Goal: Information Seeking & Learning: Learn about a topic

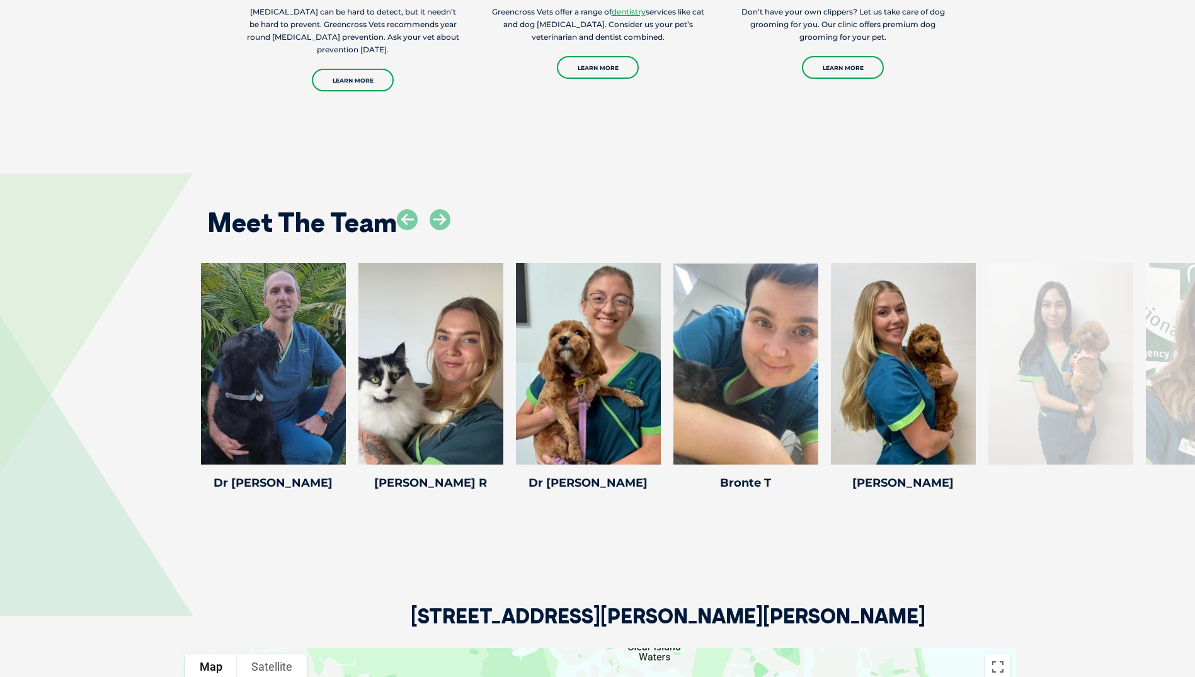
scroll to position [2441, 0]
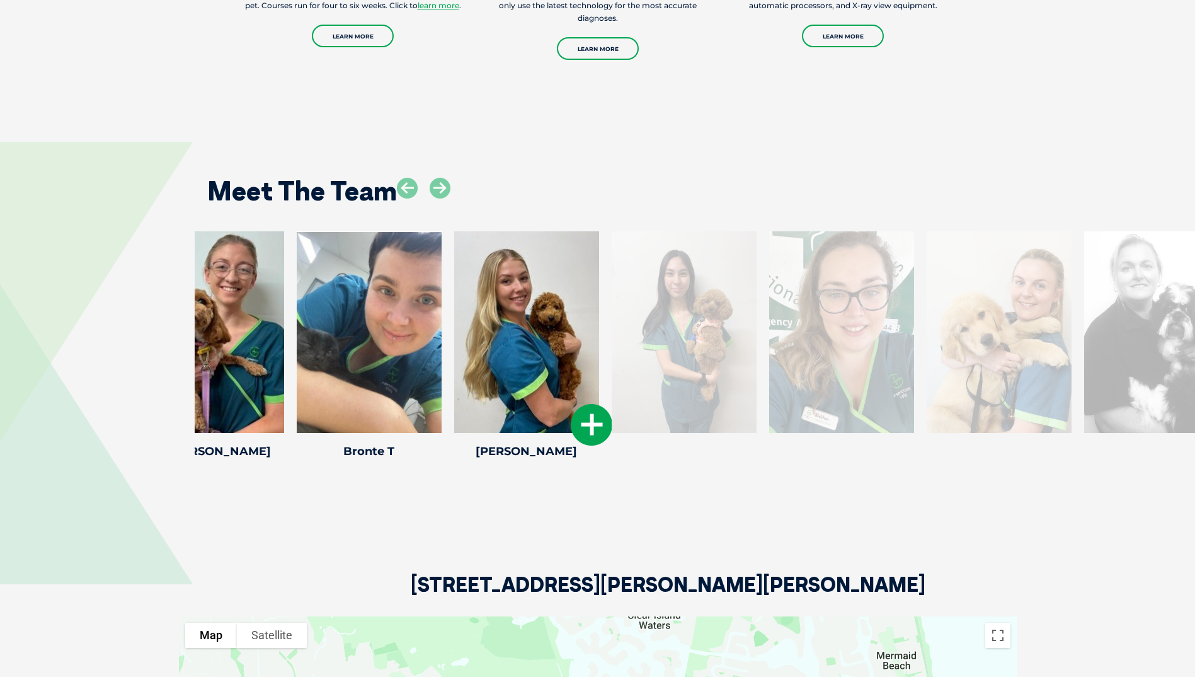
drag, startPoint x: 976, startPoint y: 397, endPoint x: 589, endPoint y: 394, distance: 386.8
click at [594, 404] on icon at bounding box center [592, 425] width 42 height 42
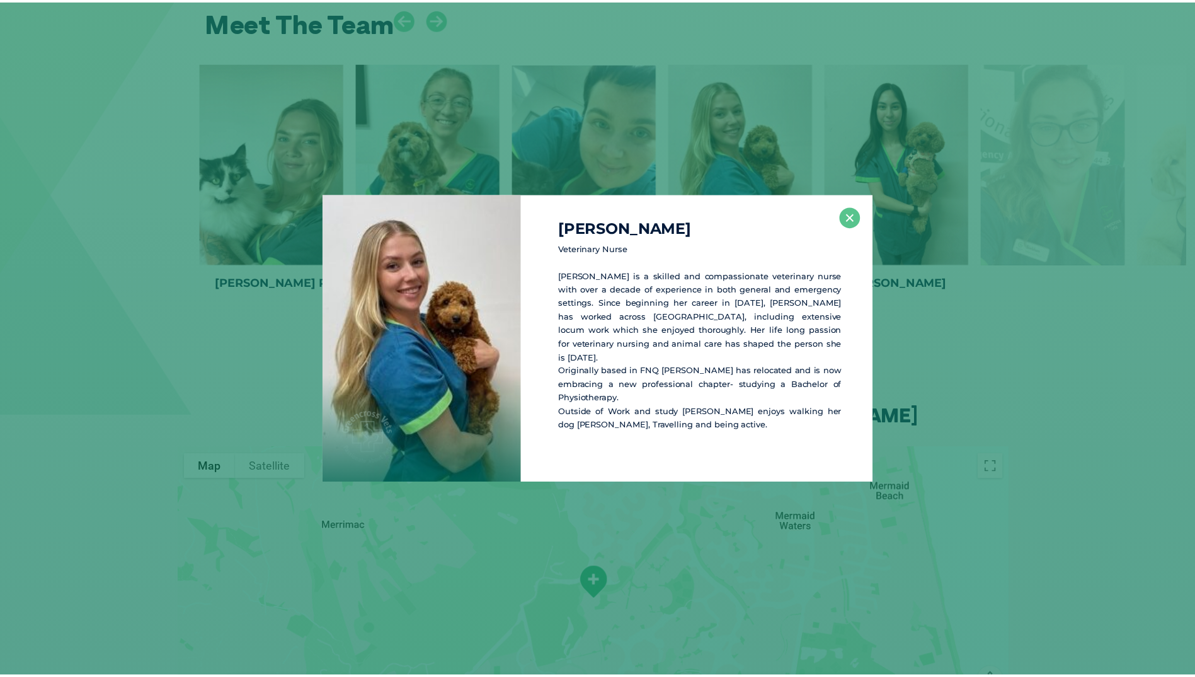
scroll to position [2619, 0]
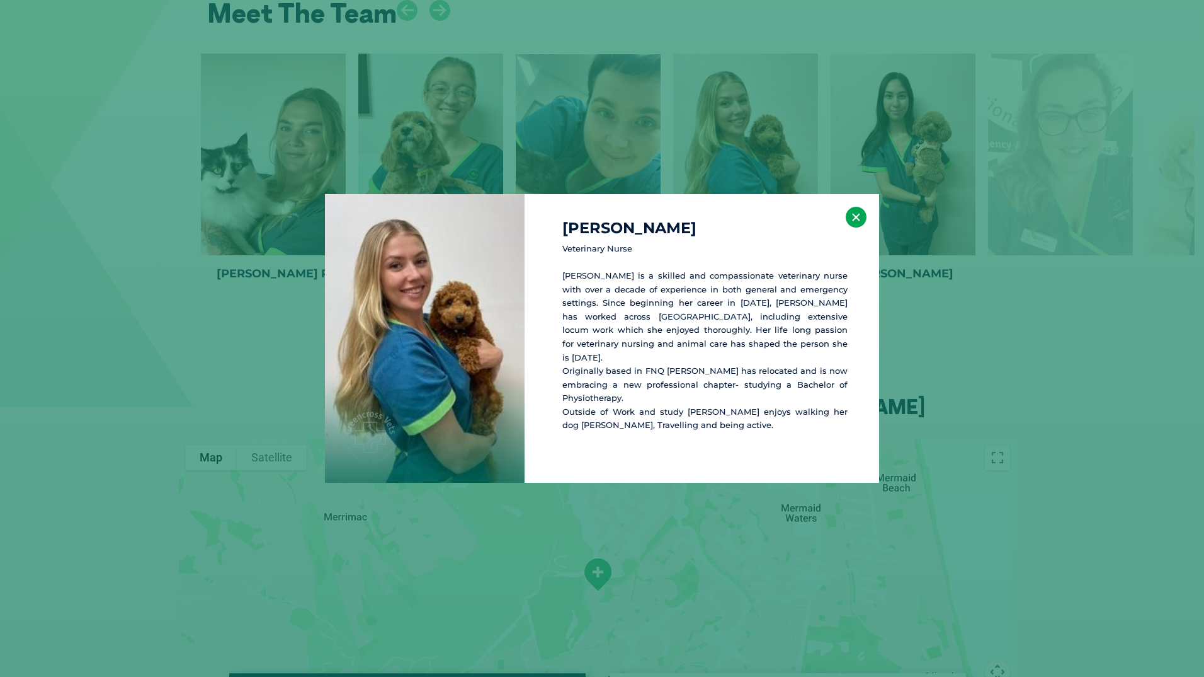
click at [860, 222] on button "×" at bounding box center [856, 217] width 21 height 21
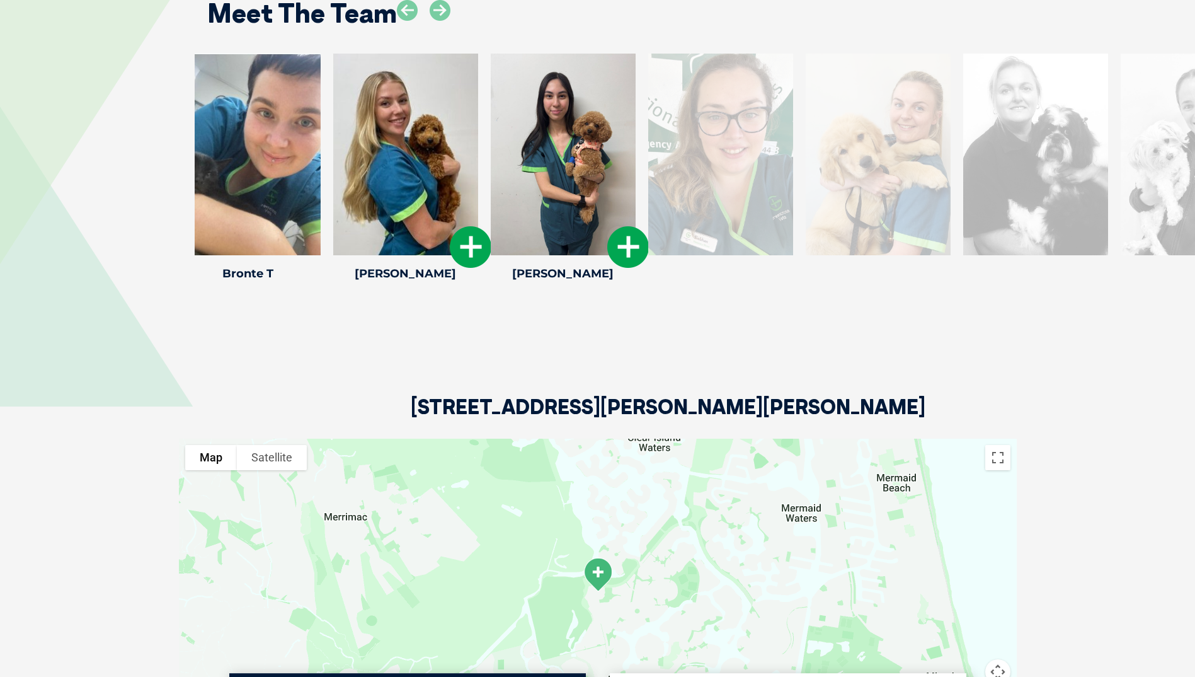
drag, startPoint x: 958, startPoint y: 181, endPoint x: 547, endPoint y: 192, distance: 410.8
click at [548, 192] on div at bounding box center [563, 155] width 145 height 202
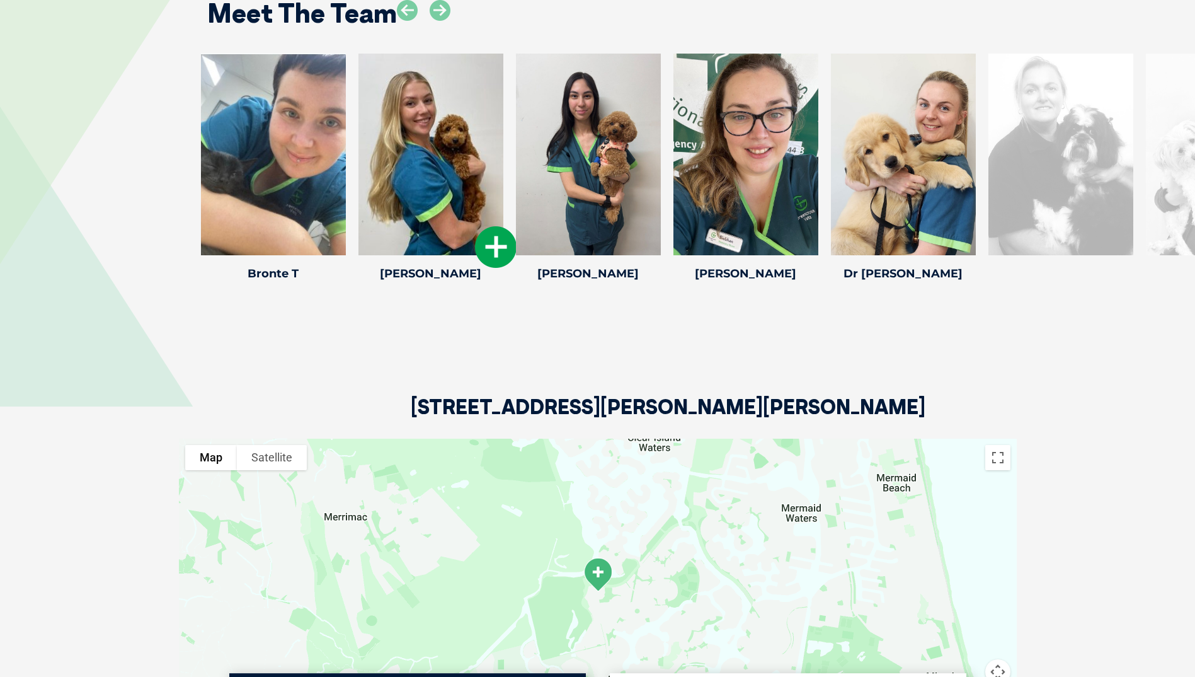
drag, startPoint x: 991, startPoint y: 173, endPoint x: 172, endPoint y: 226, distance: 820.6
click at [172, 226] on div "Dr. [PERSON_NAME] Dr. [PERSON_NAME] Dr [PERSON_NAME] first joined the Robina te…" at bounding box center [597, 170] width 1195 height 232
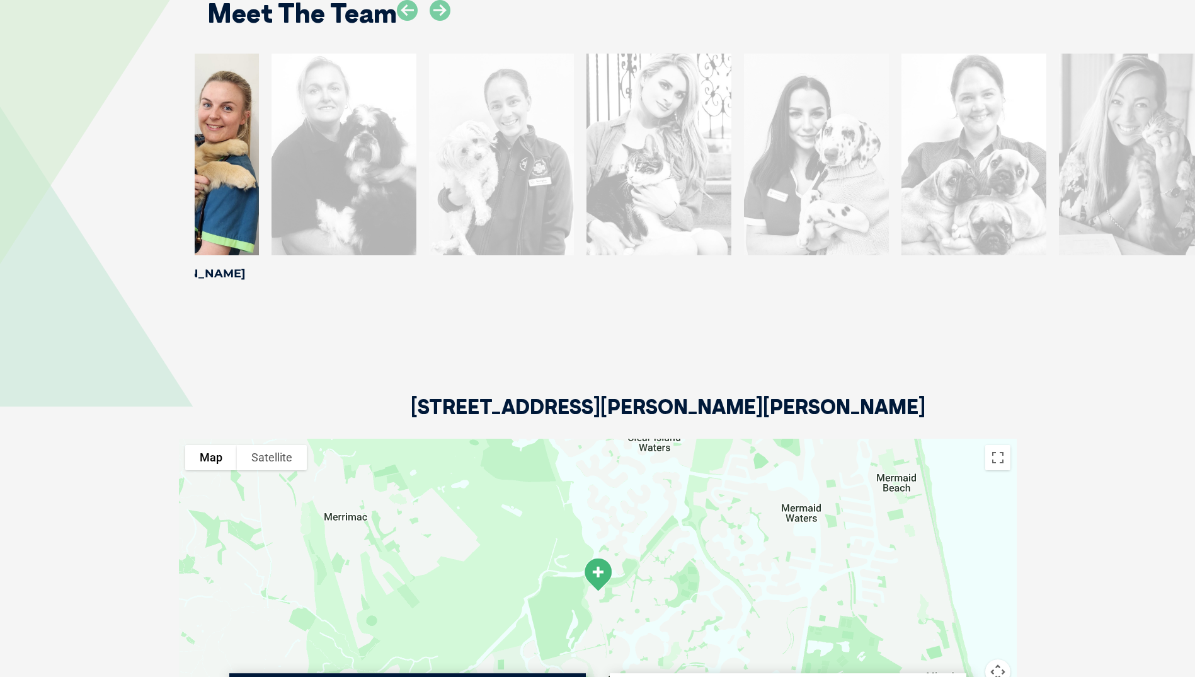
drag, startPoint x: 1109, startPoint y: 126, endPoint x: 382, endPoint y: 175, distance: 729.2
click at [388, 176] on div at bounding box center [344, 155] width 145 height 202
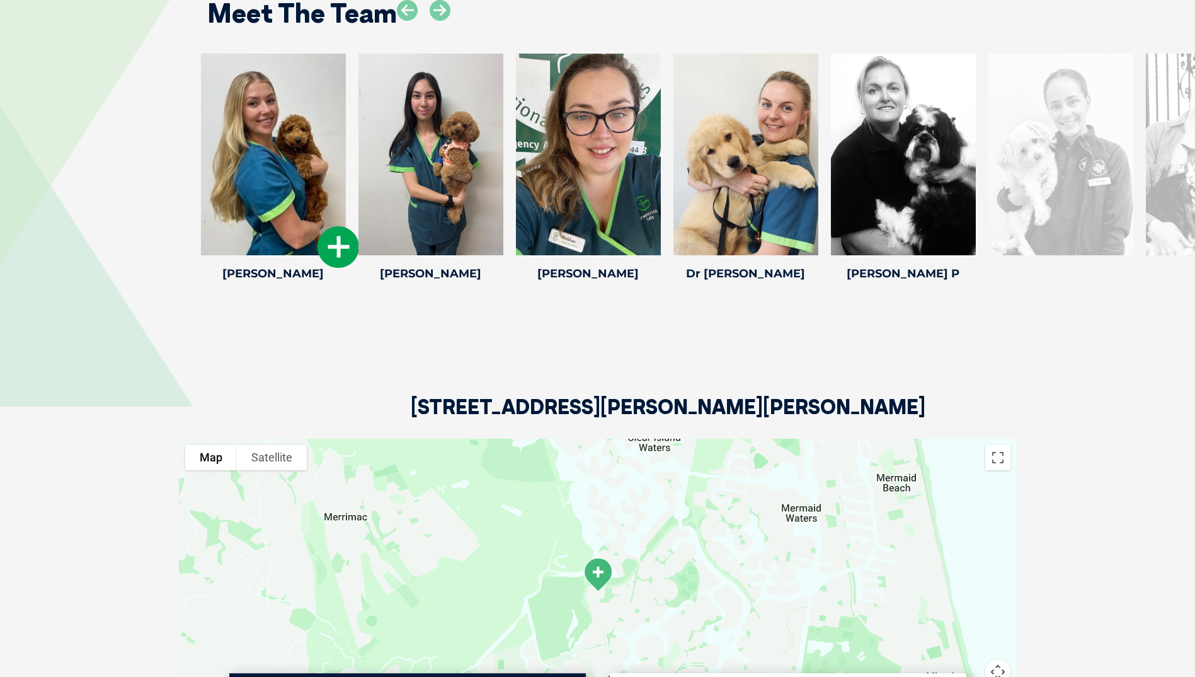
click at [1102, 138] on div at bounding box center [1060, 155] width 145 height 202
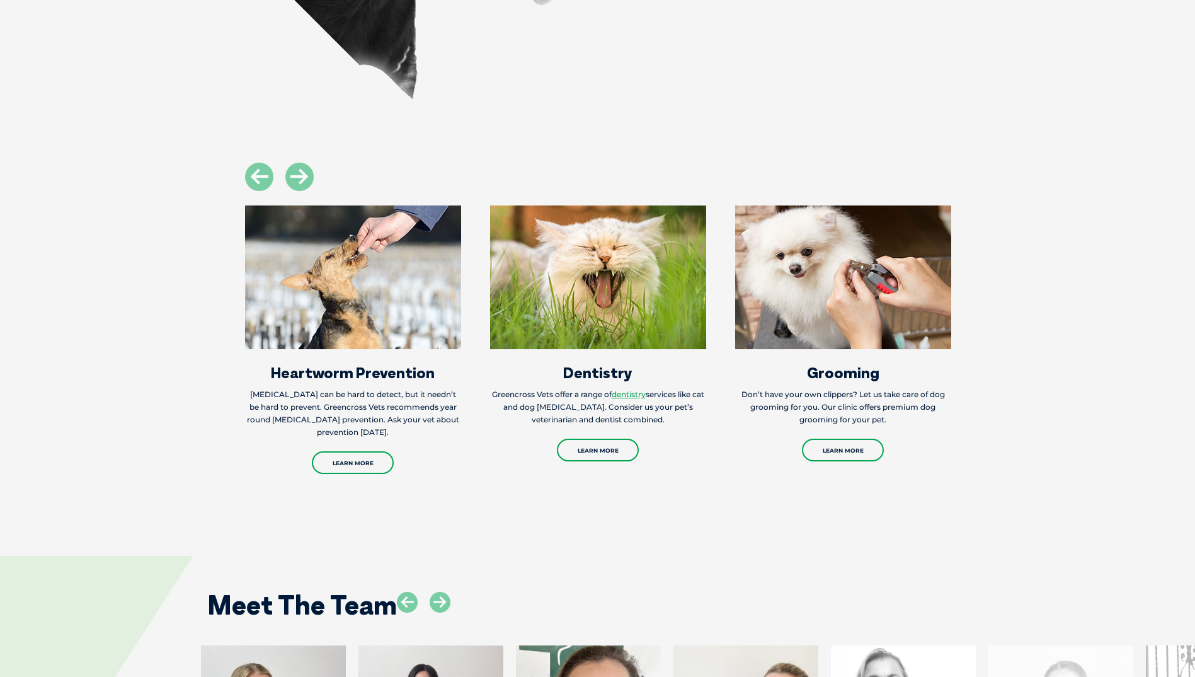
scroll to position [2216, 0]
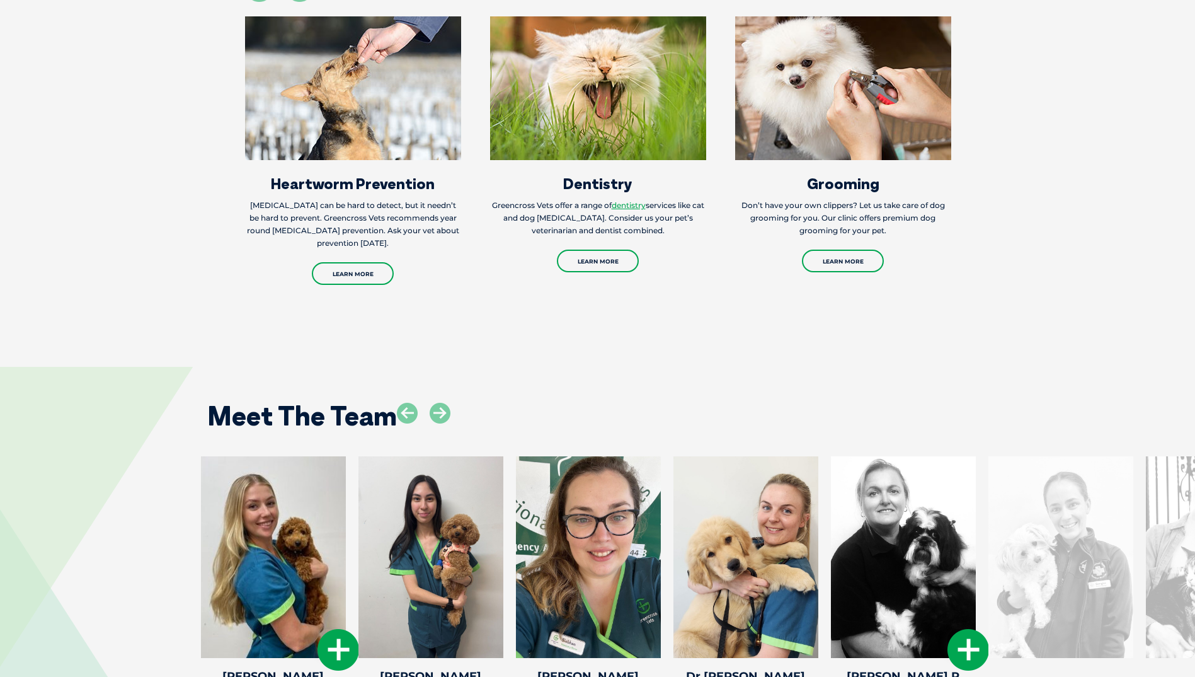
click at [973, 629] on icon at bounding box center [968, 650] width 42 height 42
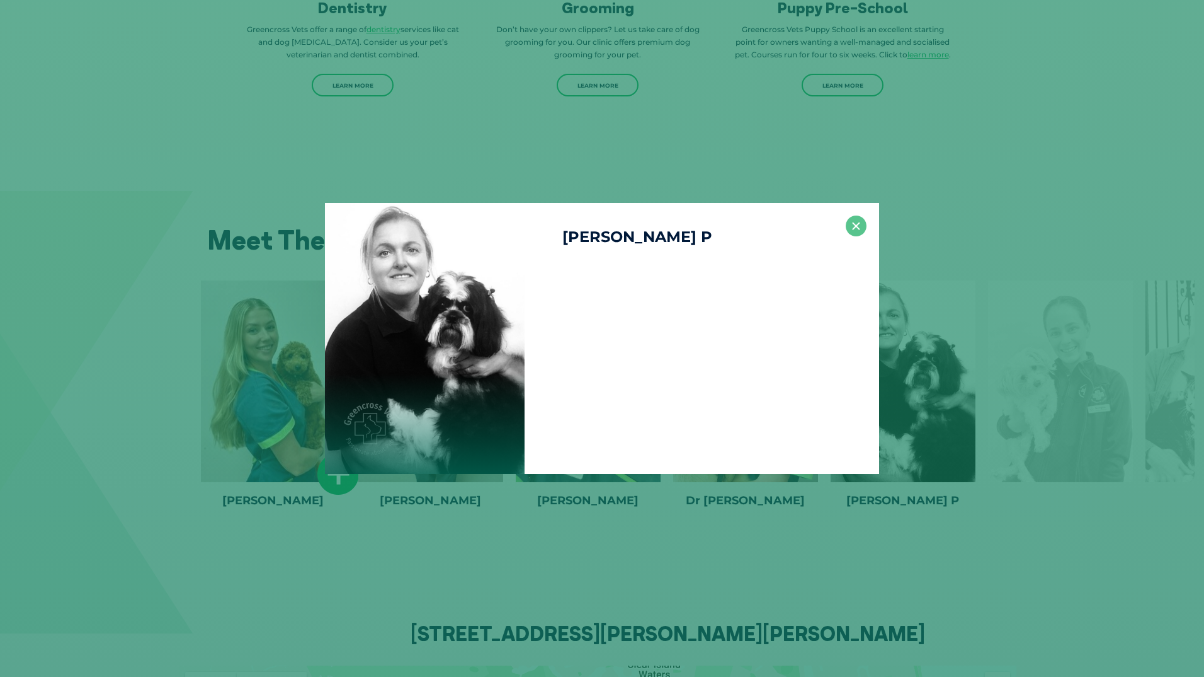
scroll to position [2396, 0]
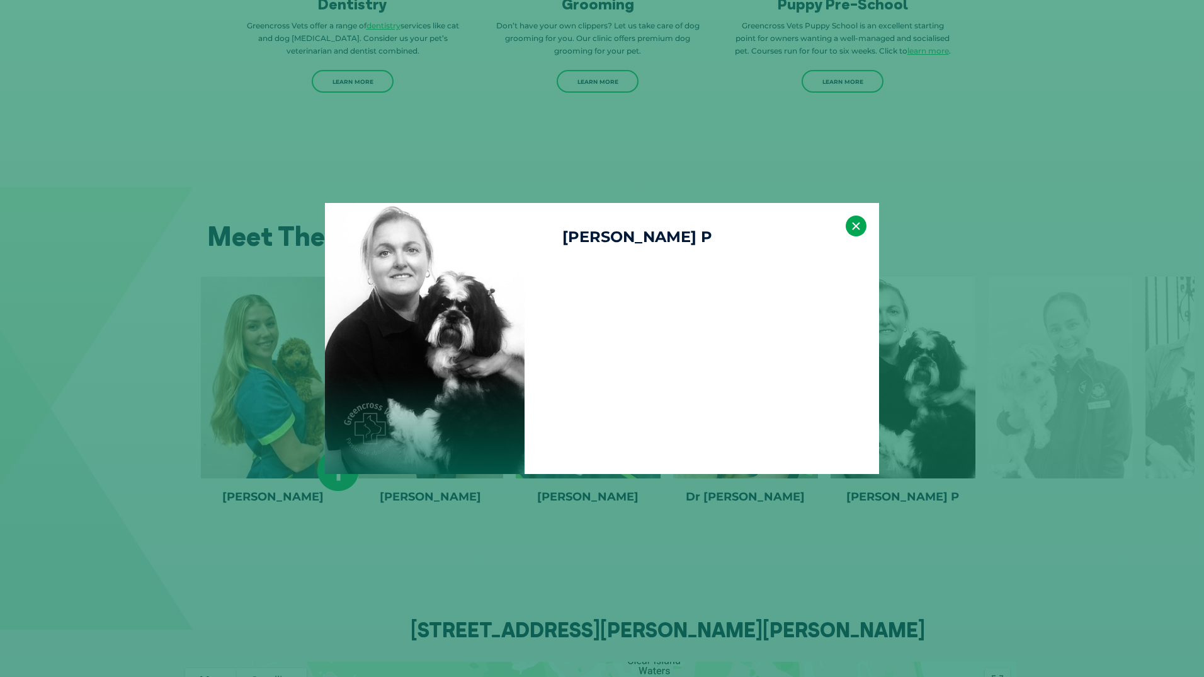
click at [855, 217] on button "×" at bounding box center [856, 225] width 21 height 21
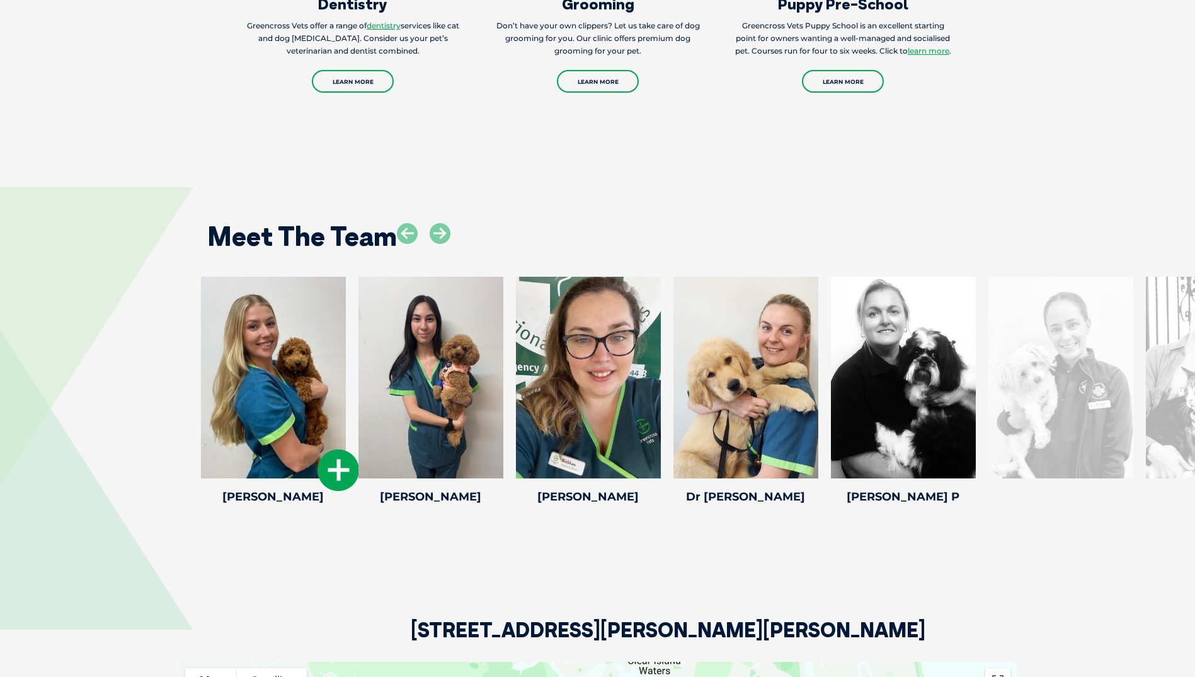
click at [1032, 314] on div at bounding box center [1060, 378] width 145 height 202
click at [1150, 312] on div at bounding box center [1218, 378] width 145 height 202
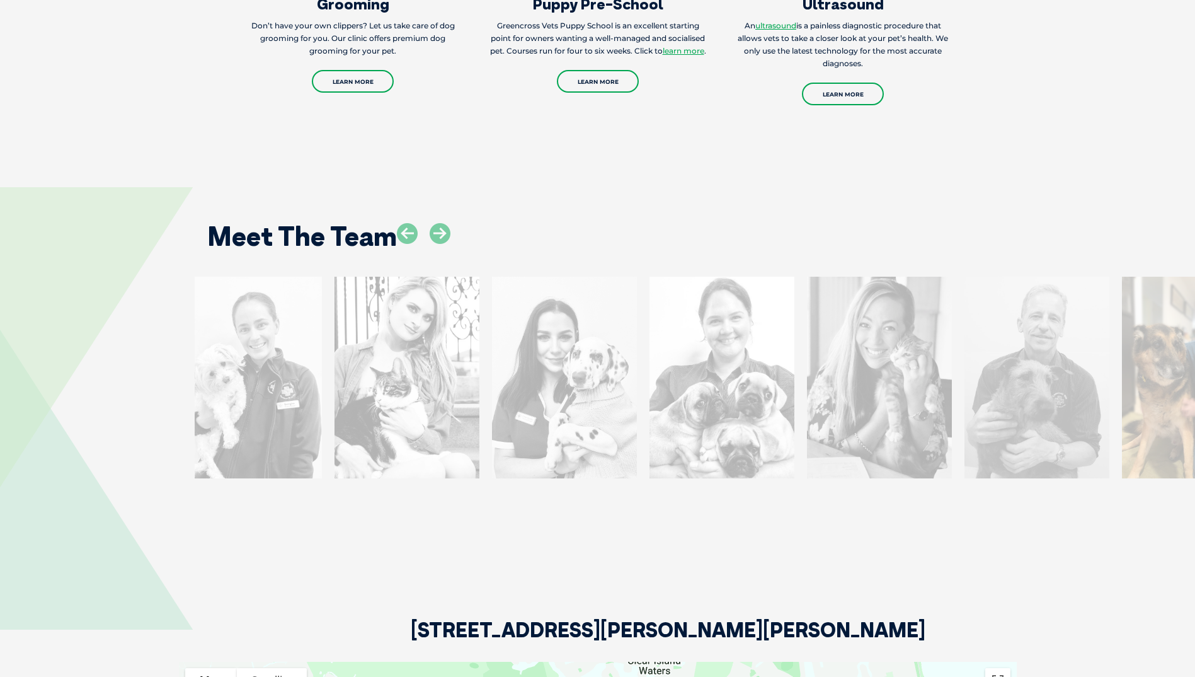
drag, startPoint x: 1165, startPoint y: 312, endPoint x: 354, endPoint y: 311, distance: 811.4
click at [354, 311] on div at bounding box center [406, 378] width 145 height 202
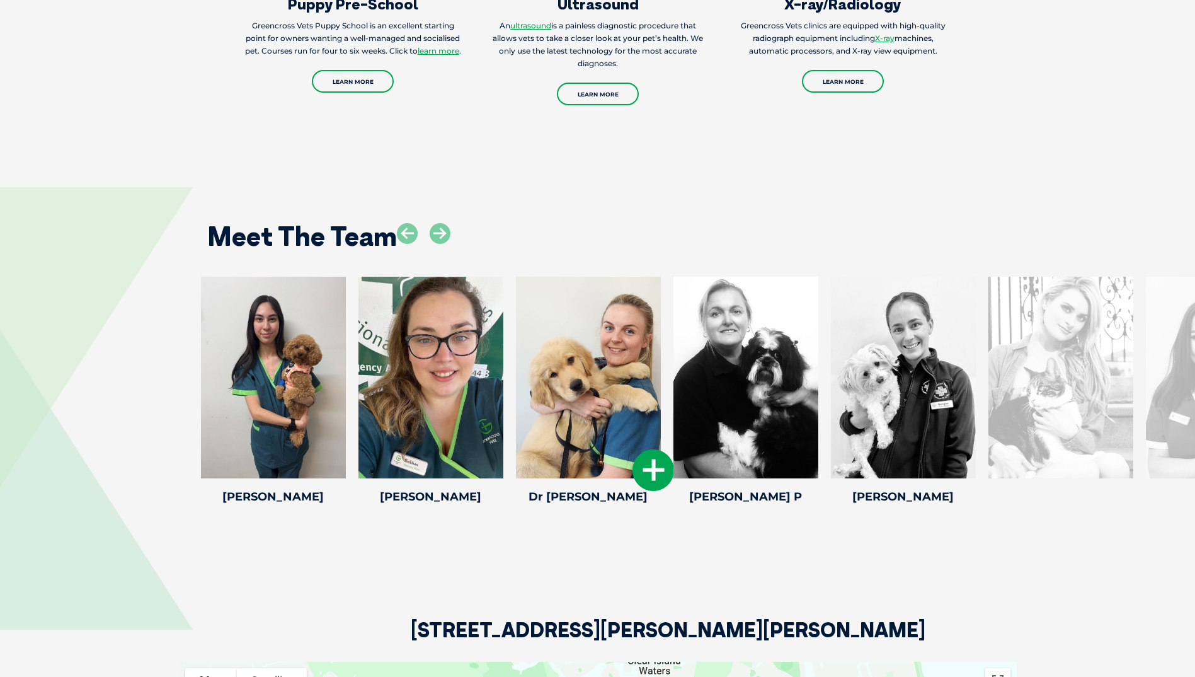
click at [653, 449] on icon at bounding box center [653, 470] width 42 height 42
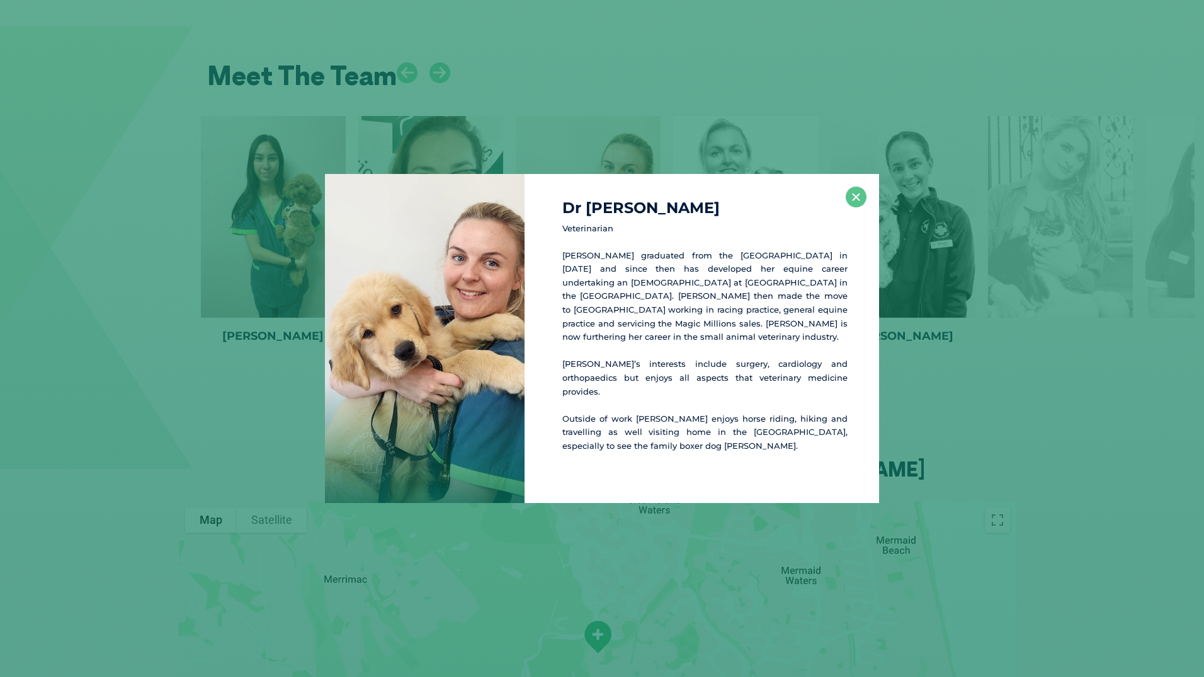
scroll to position [2563, 0]
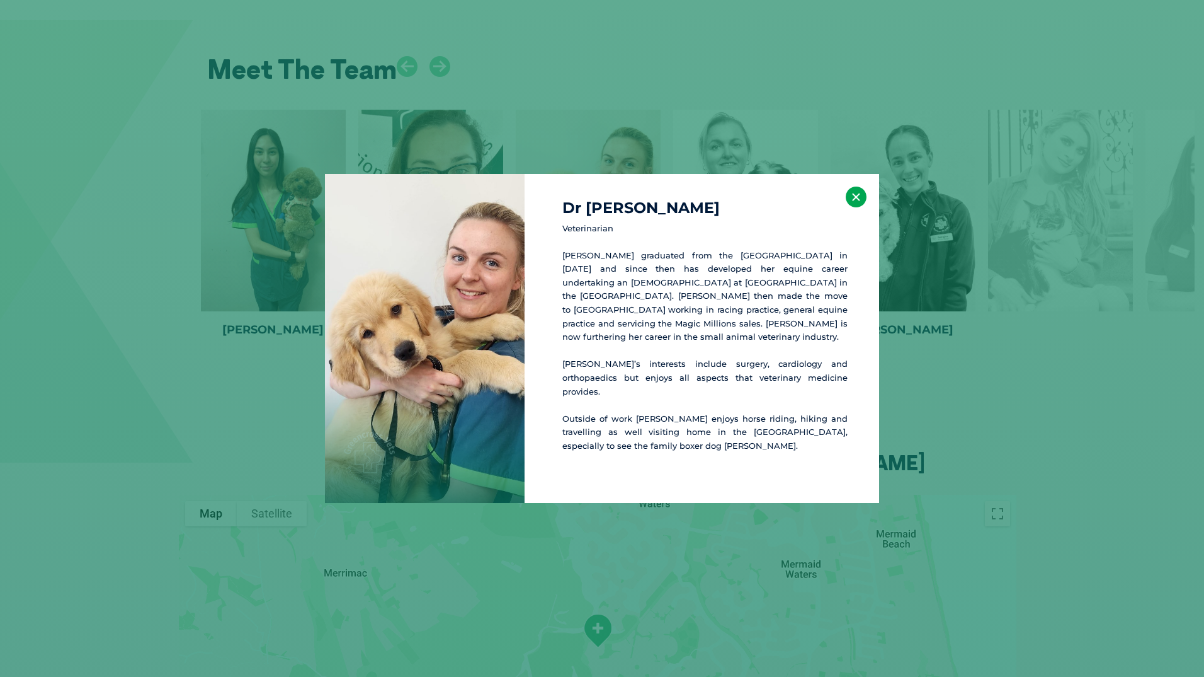
click at [852, 207] on button "×" at bounding box center [856, 196] width 21 height 21
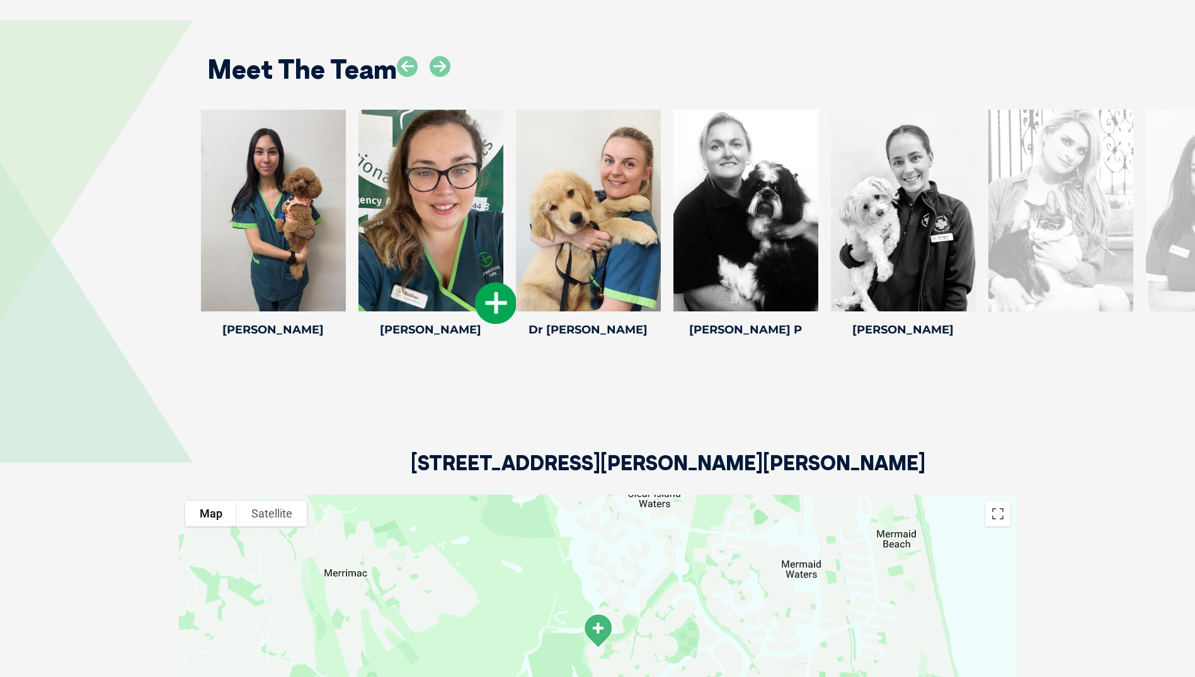
click at [386, 245] on div at bounding box center [430, 211] width 145 height 202
click at [500, 282] on icon at bounding box center [496, 303] width 42 height 42
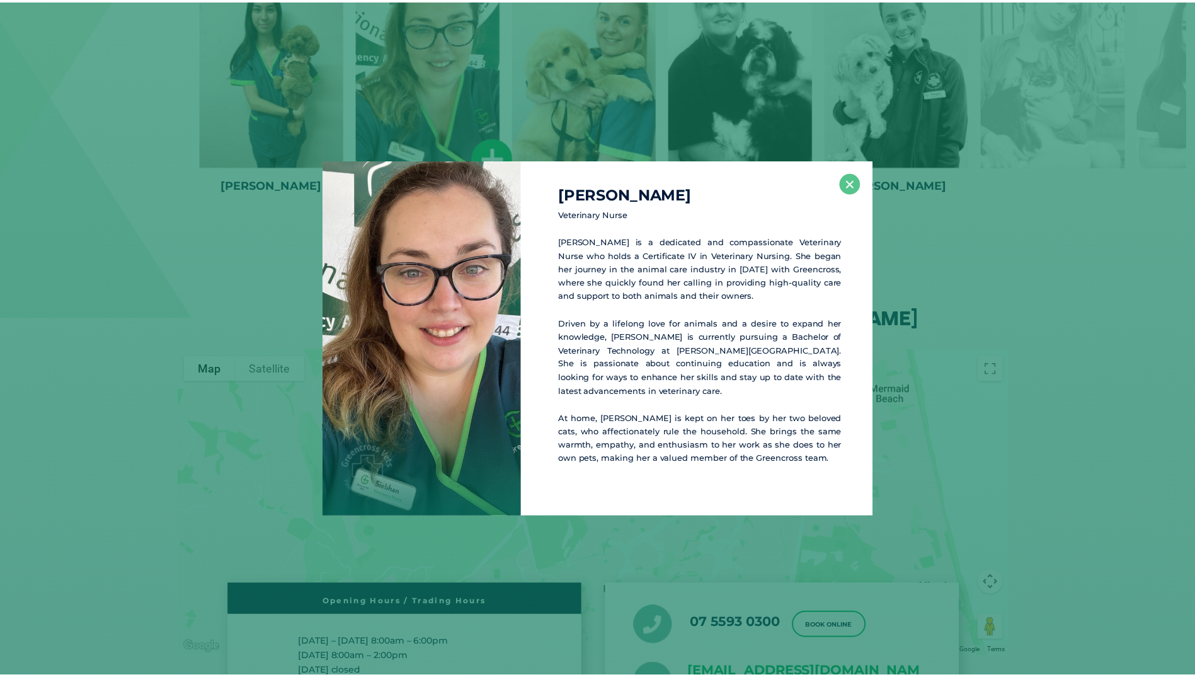
scroll to position [2708, 0]
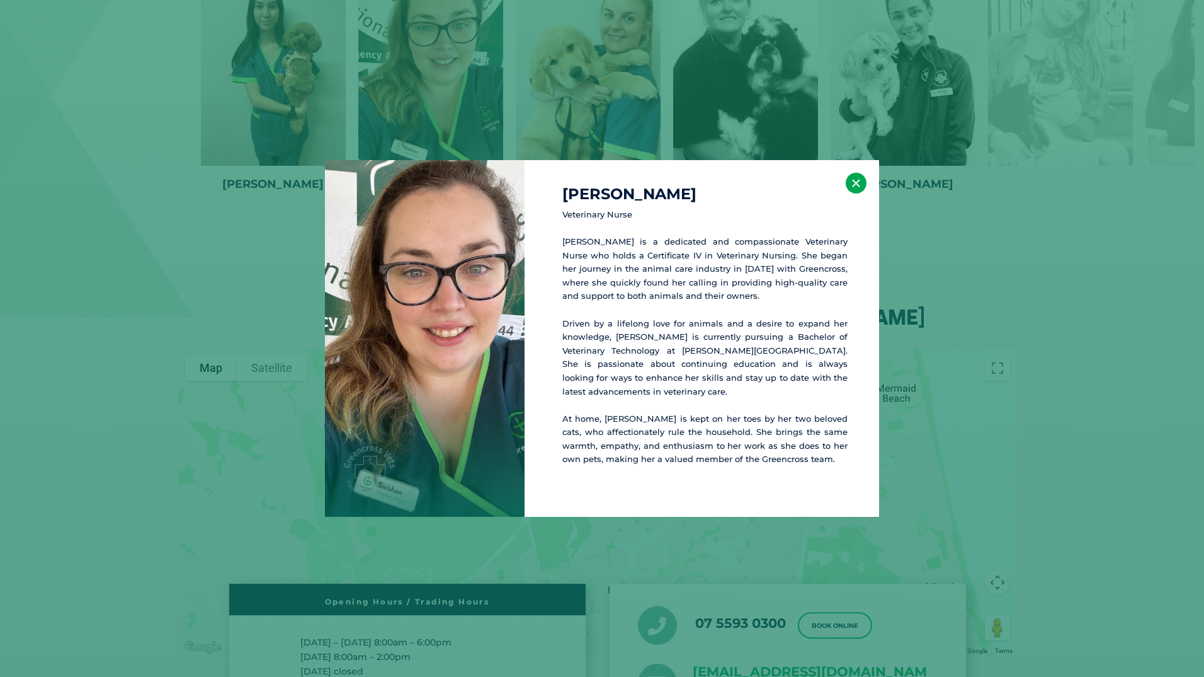
click at [864, 185] on button "×" at bounding box center [856, 183] width 21 height 21
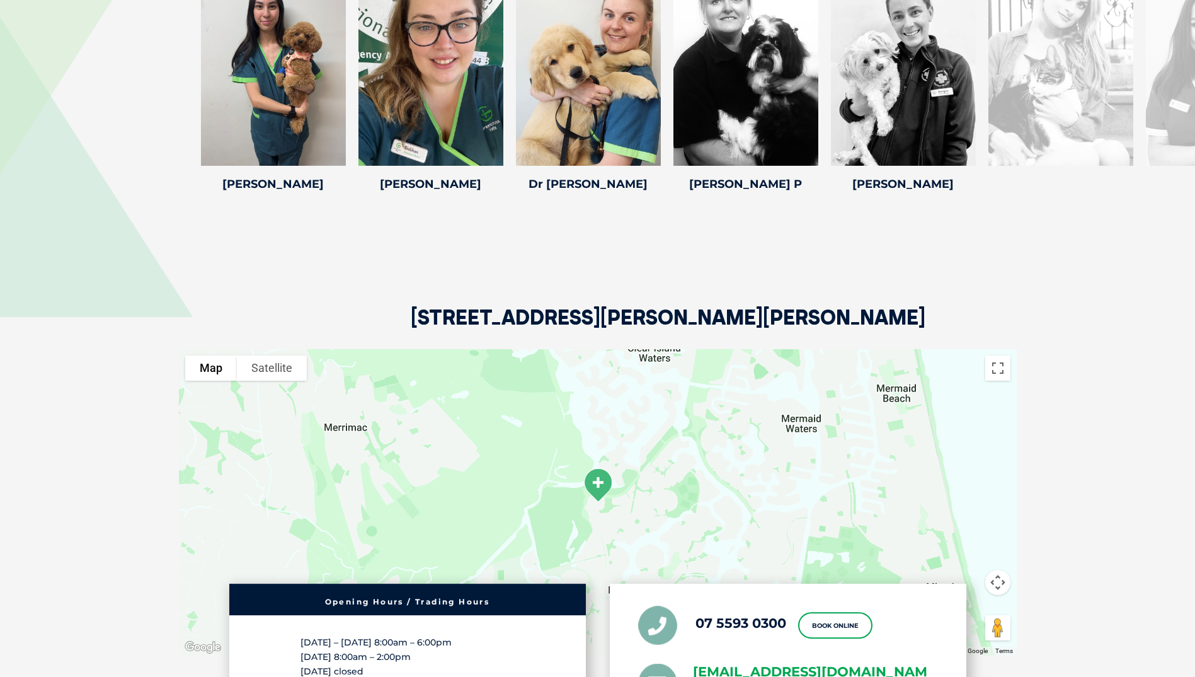
scroll to position [2519, 0]
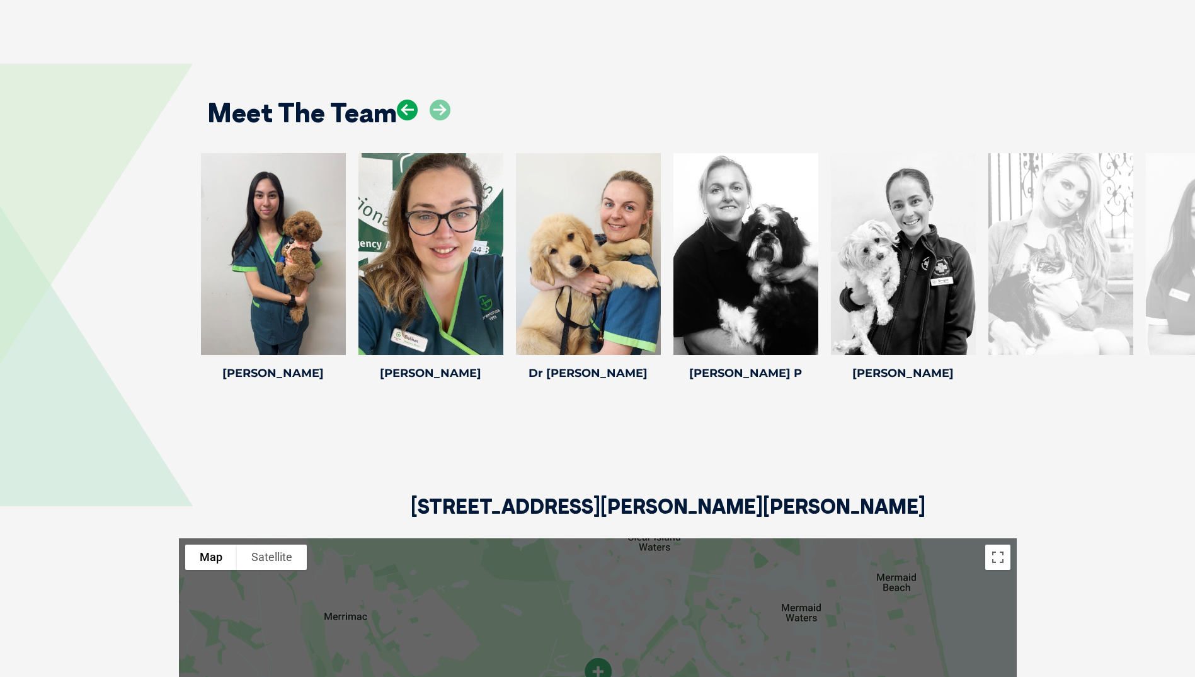
click at [409, 100] on icon at bounding box center [407, 110] width 21 height 21
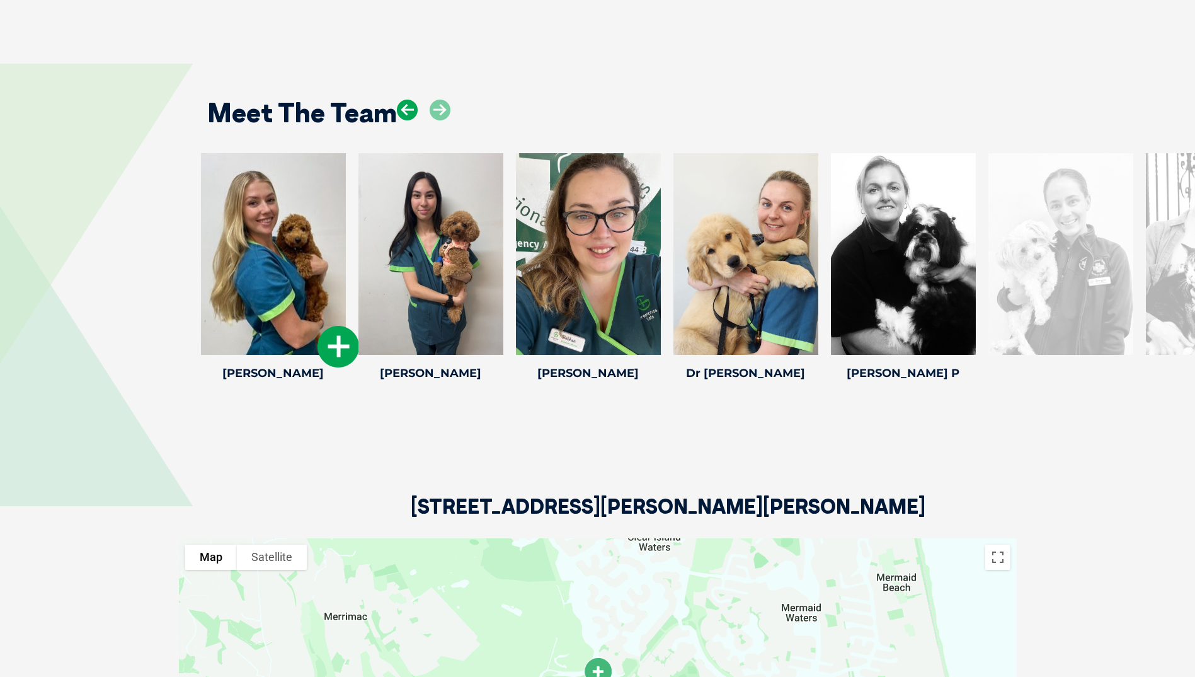
click at [409, 100] on icon at bounding box center [407, 110] width 21 height 21
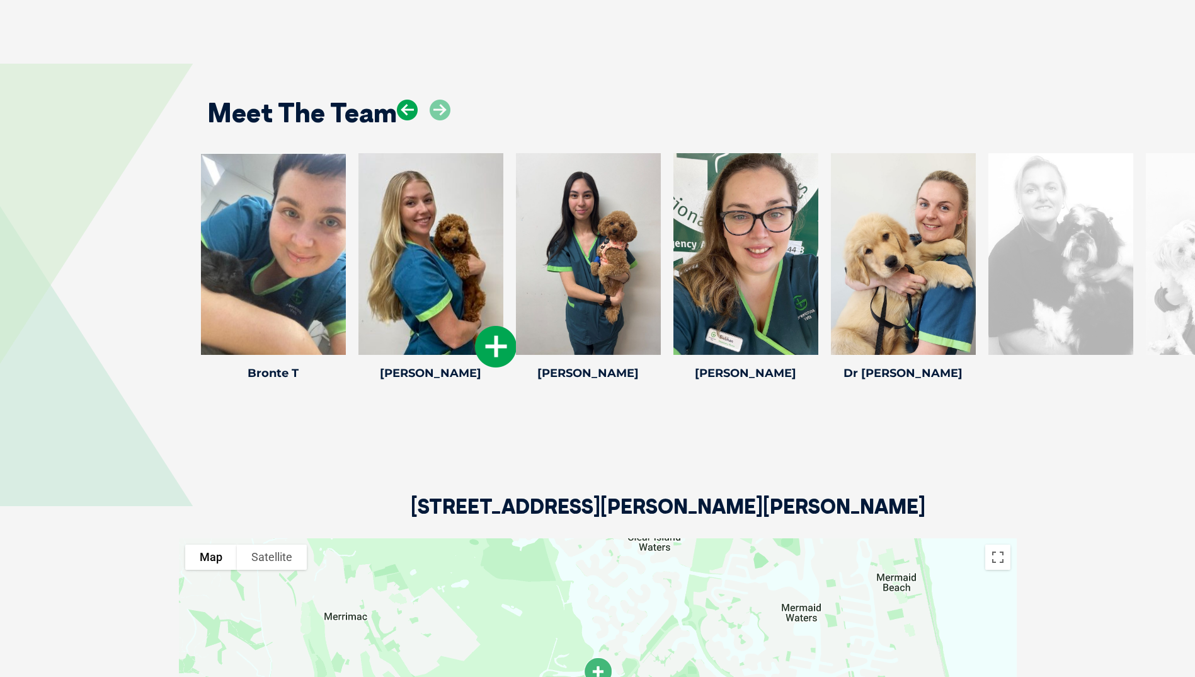
click at [409, 100] on icon at bounding box center [407, 110] width 21 height 21
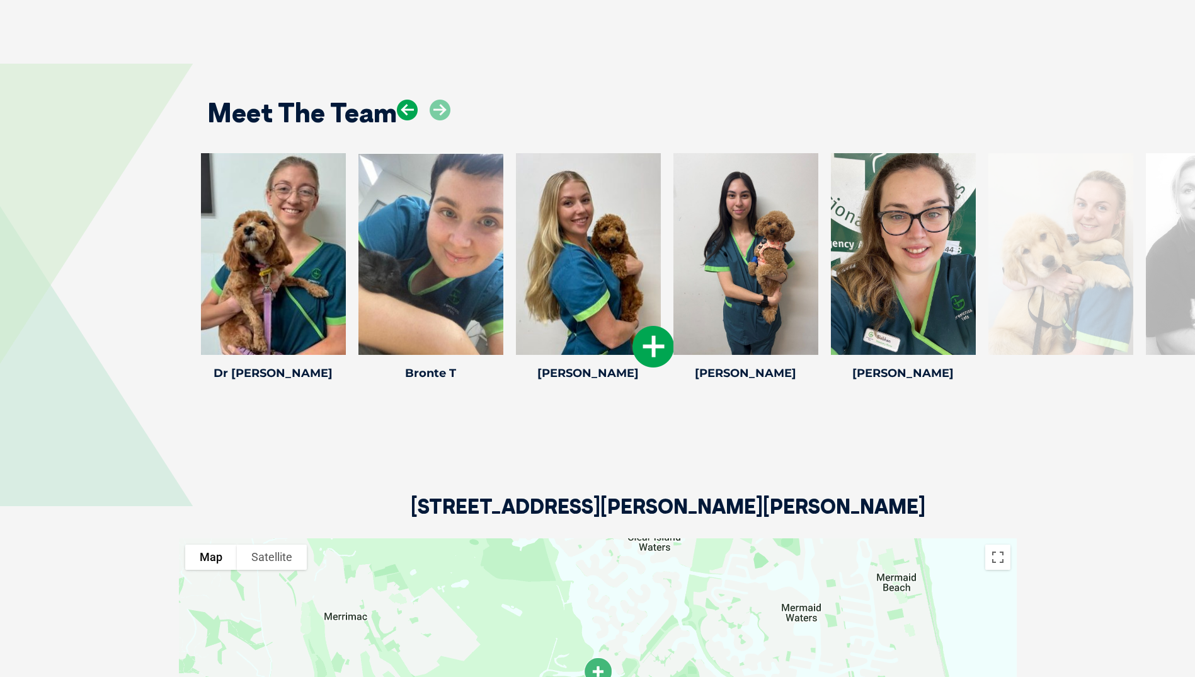
click at [409, 100] on icon at bounding box center [407, 110] width 21 height 21
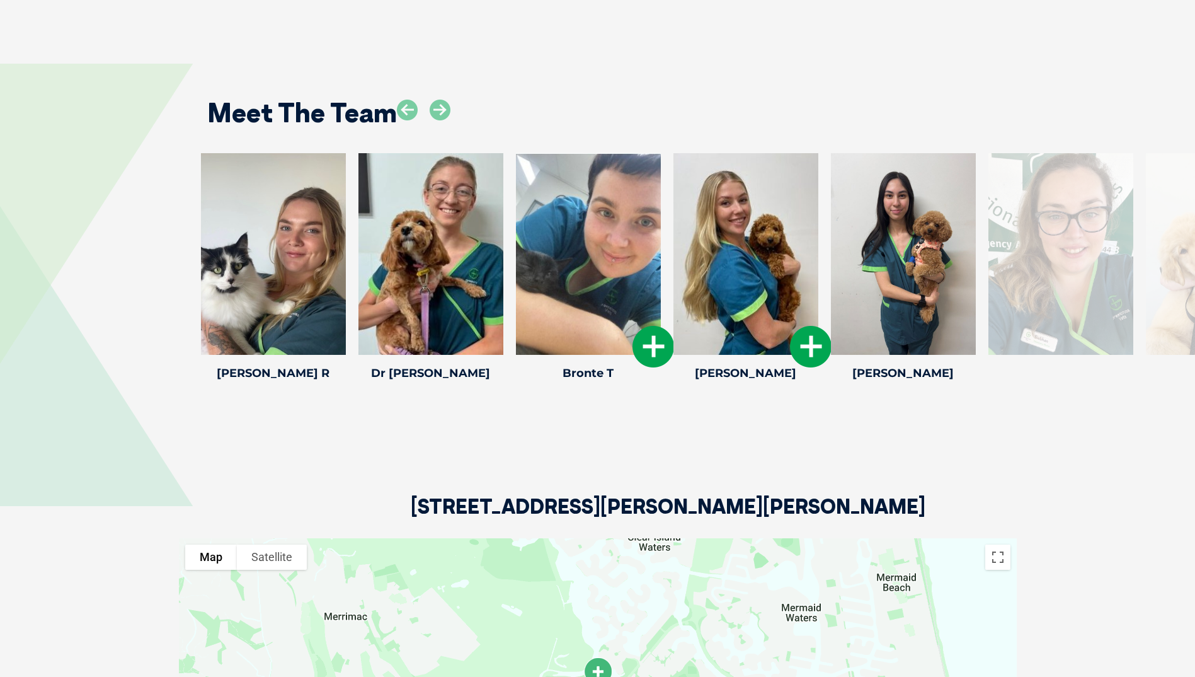
click at [660, 326] on icon at bounding box center [653, 347] width 42 height 42
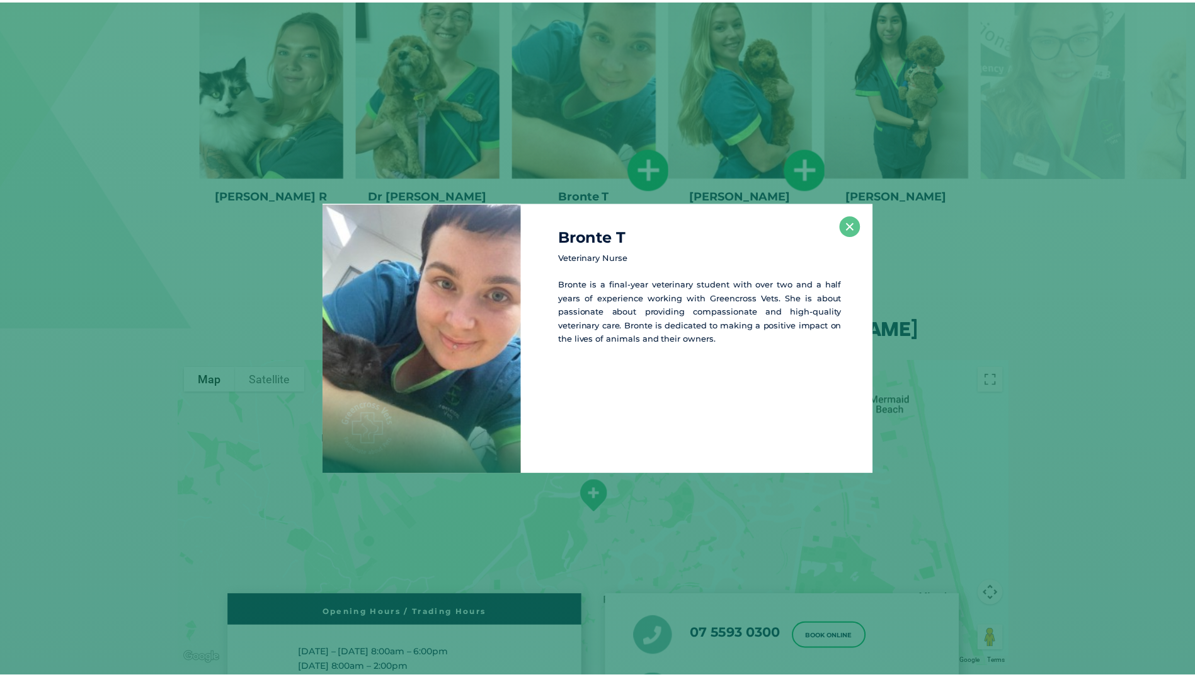
scroll to position [2699, 0]
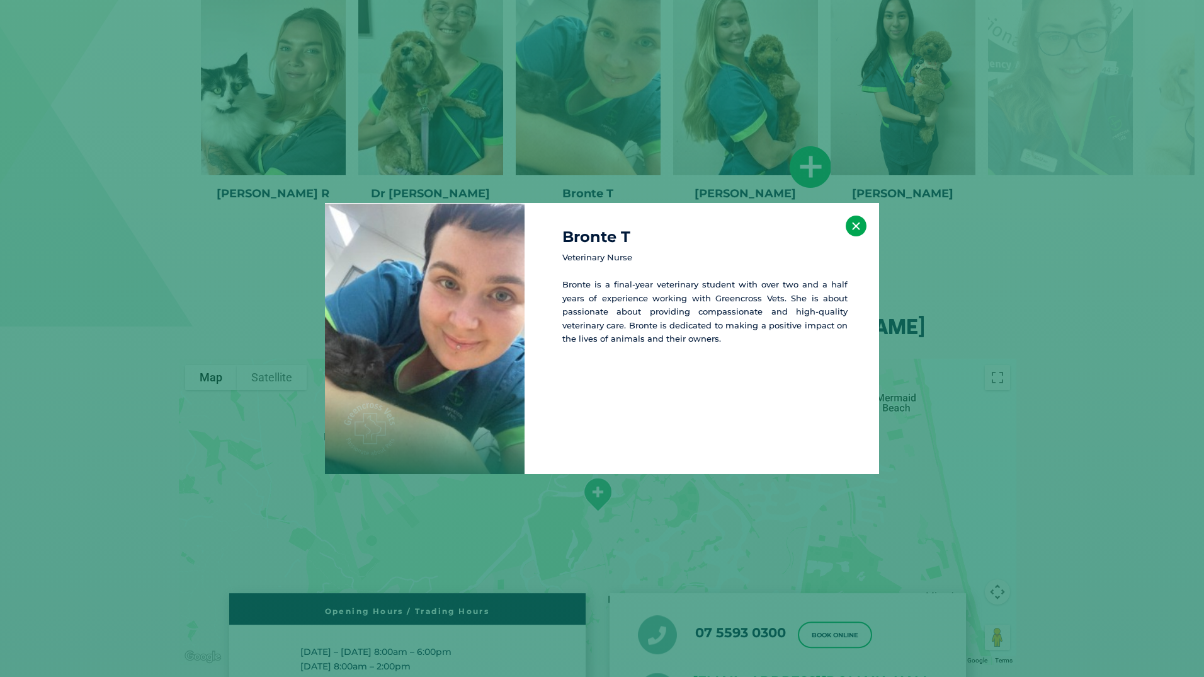
click at [854, 232] on button "×" at bounding box center [856, 225] width 21 height 21
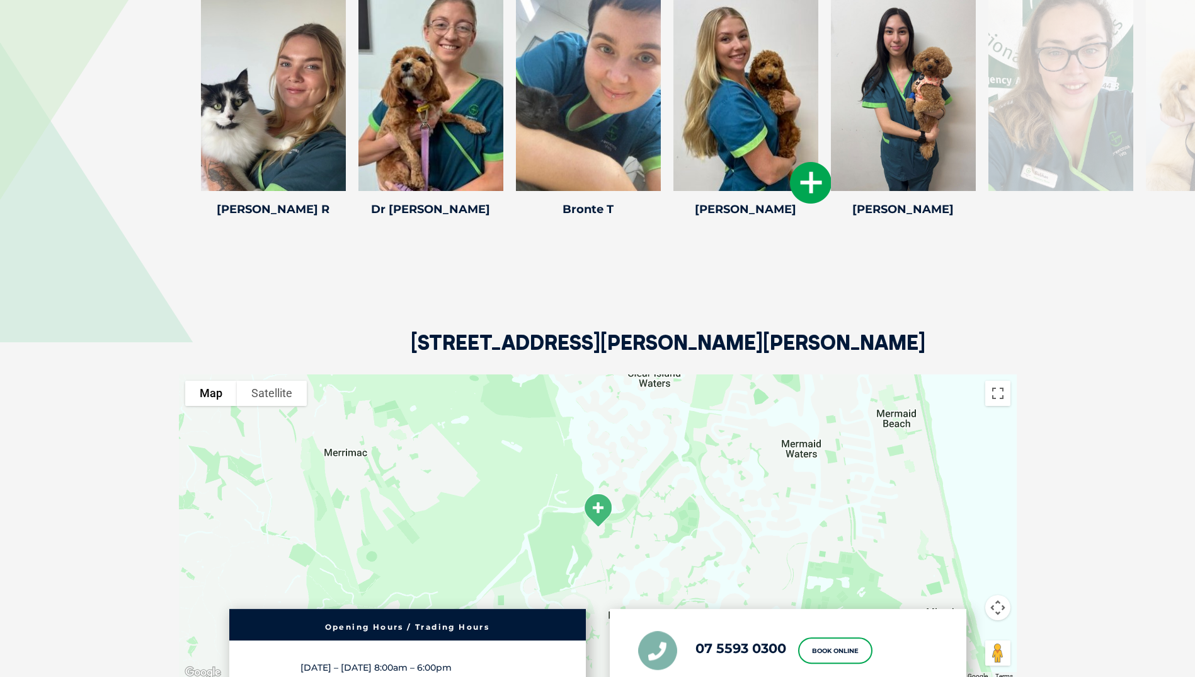
scroll to position [2620, 0]
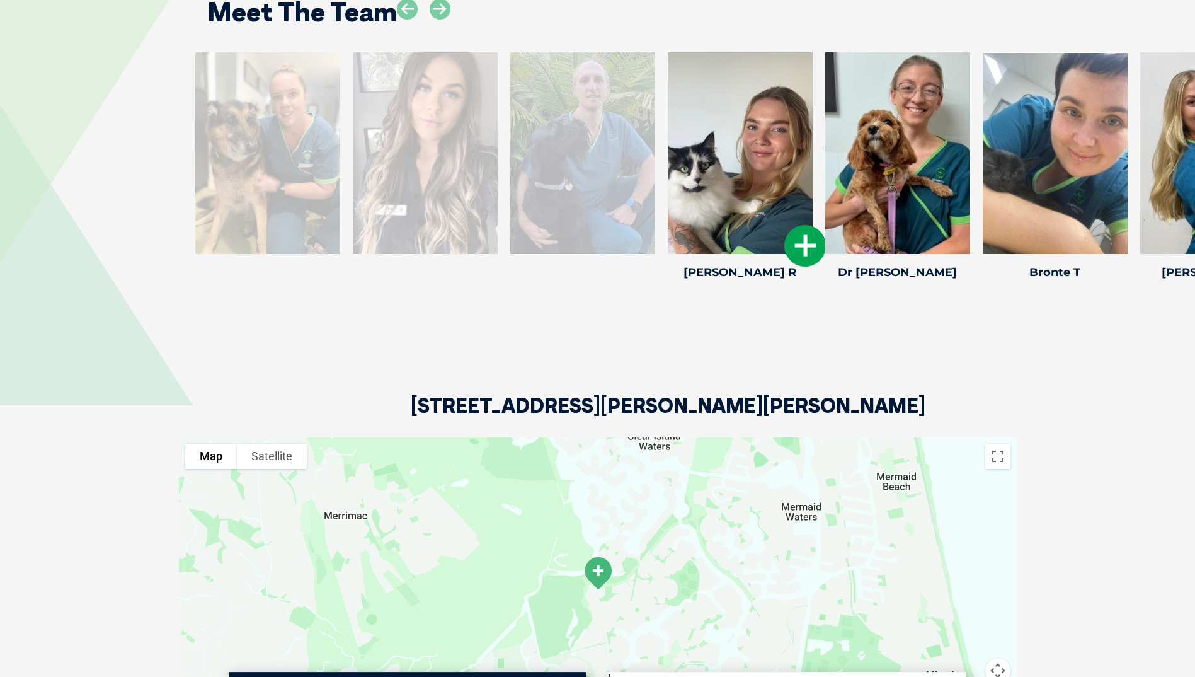
drag, startPoint x: 229, startPoint y: 209, endPoint x: 697, endPoint y: 187, distance: 468.5
click at [697, 187] on div at bounding box center [740, 153] width 145 height 202
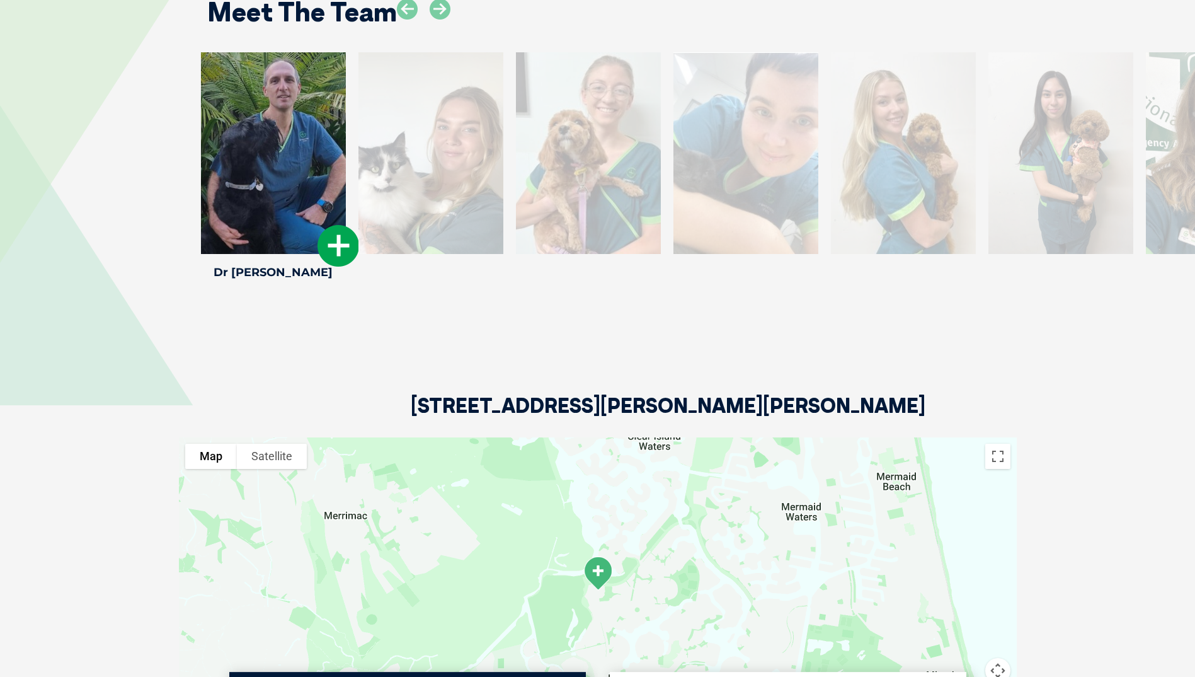
click at [267, 133] on div at bounding box center [273, 153] width 145 height 202
click at [338, 225] on icon at bounding box center [338, 246] width 42 height 42
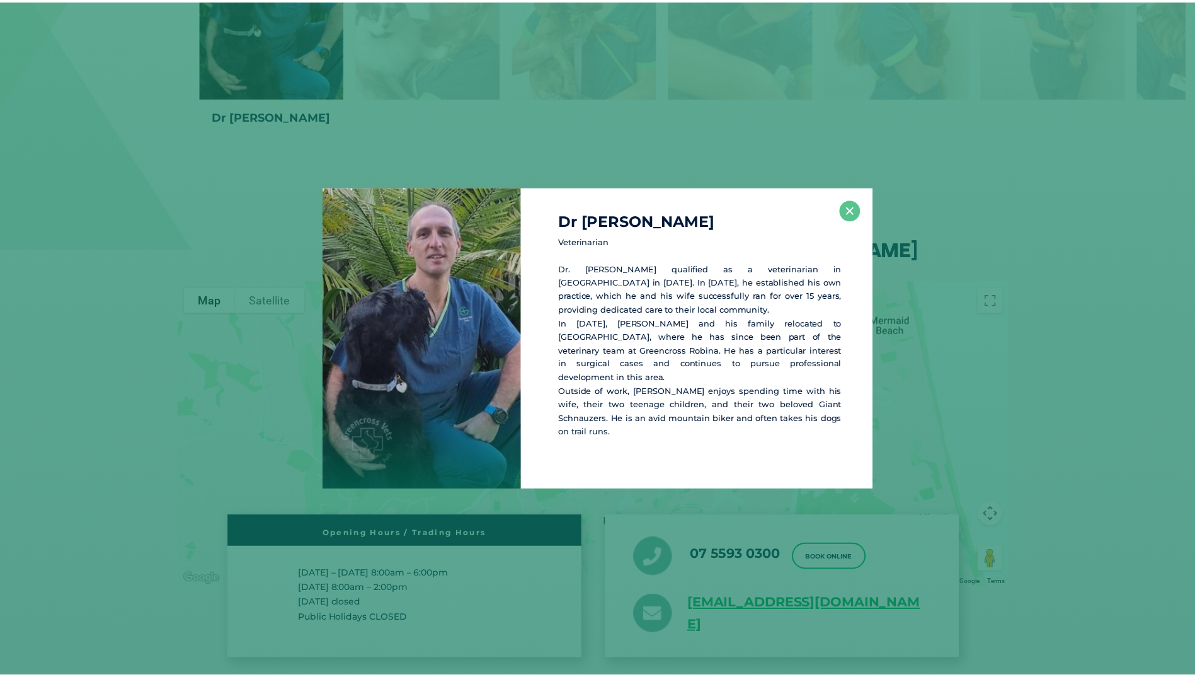
scroll to position [2798, 0]
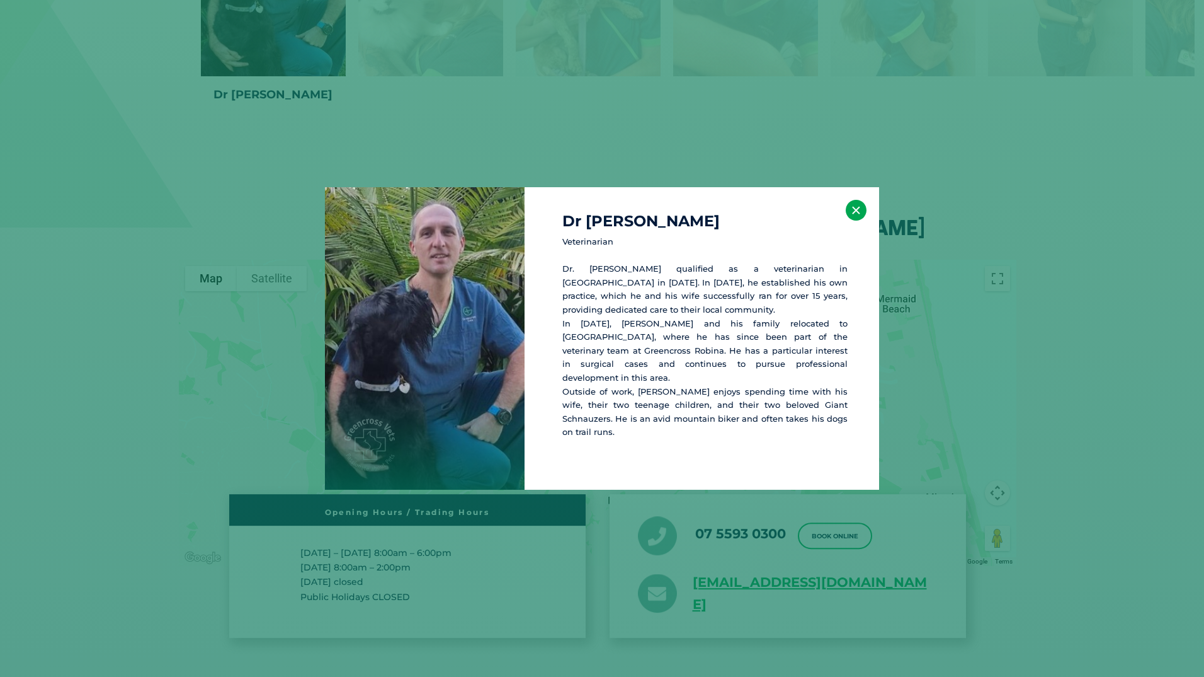
click at [856, 220] on button "×" at bounding box center [856, 210] width 21 height 21
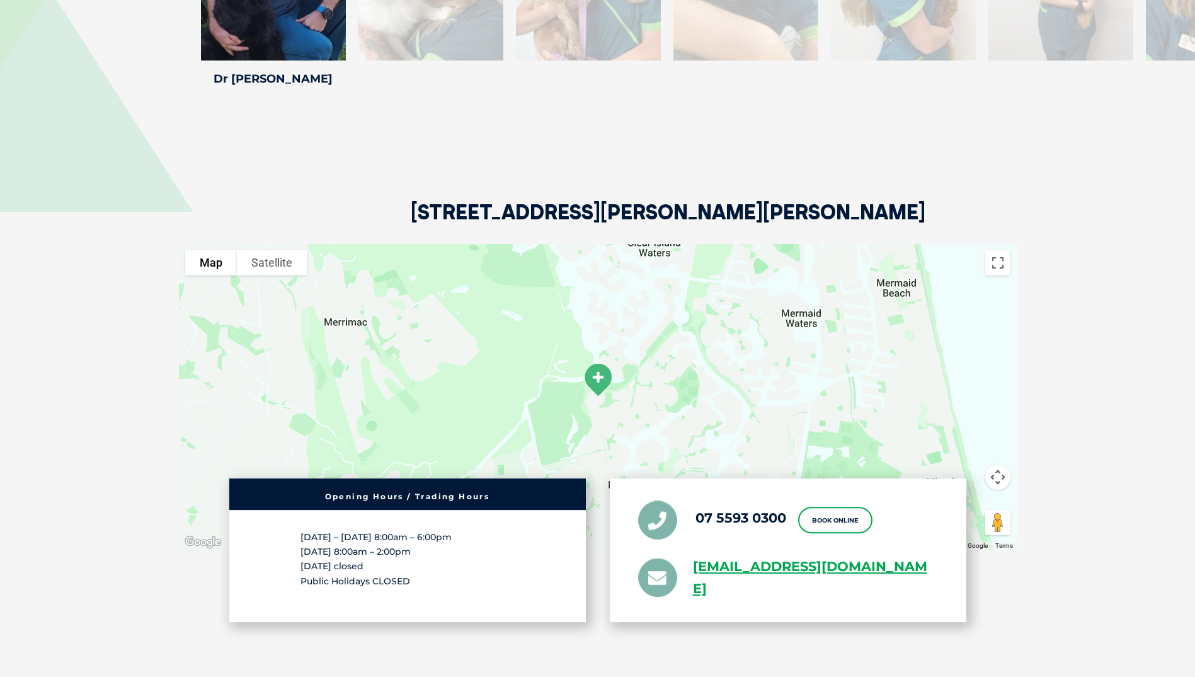
scroll to position [2656, 0]
